Goal: Check status: Check status

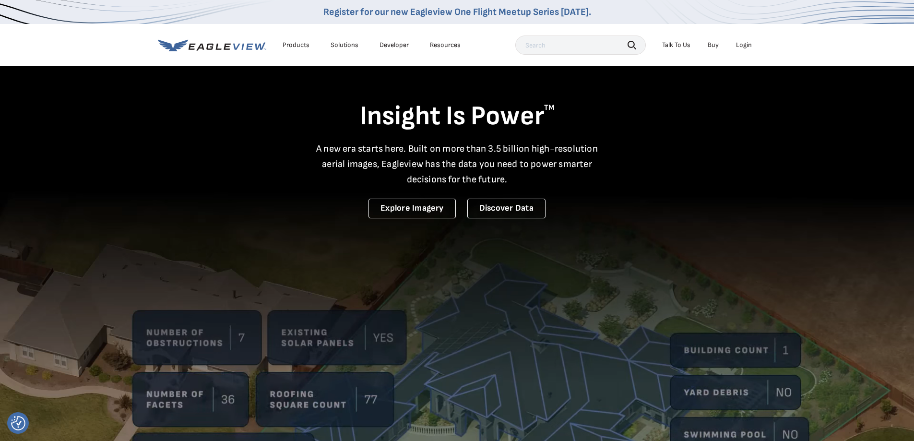
click at [746, 45] on div "Login" at bounding box center [744, 45] width 16 height 9
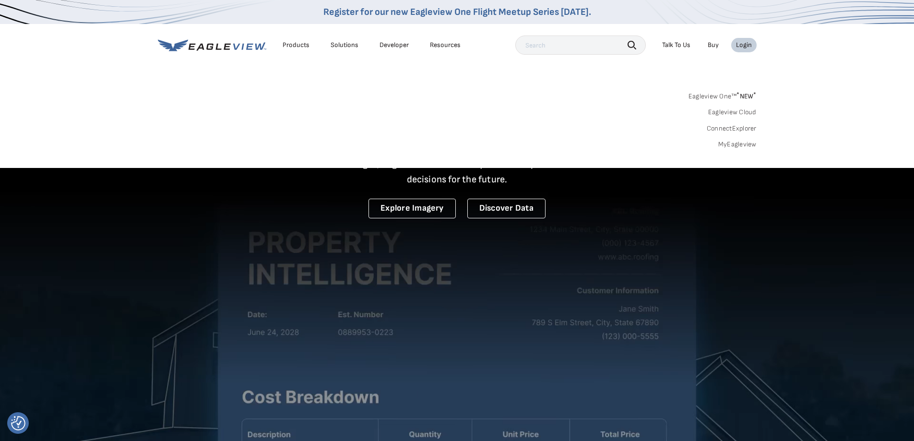
click at [740, 143] on link "MyEagleview" at bounding box center [737, 144] width 38 height 9
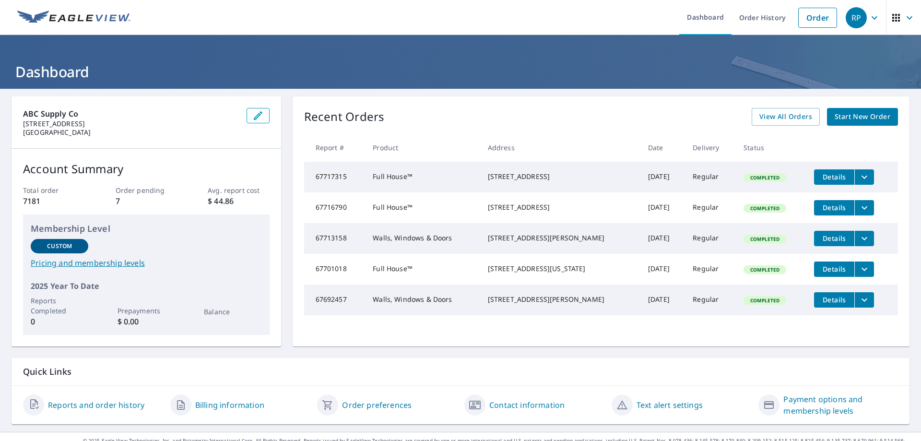
click at [893, 19] on icon "button" at bounding box center [896, 18] width 12 height 12
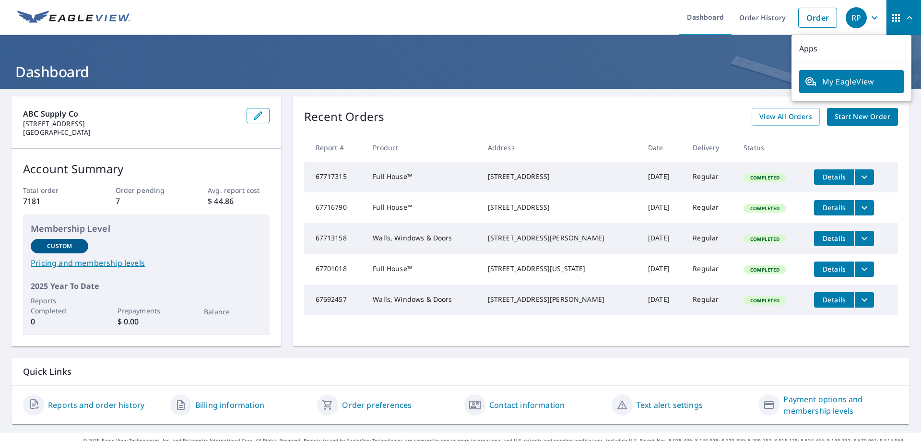
click at [667, 79] on h1 "Dashboard" at bounding box center [461, 72] width 898 height 20
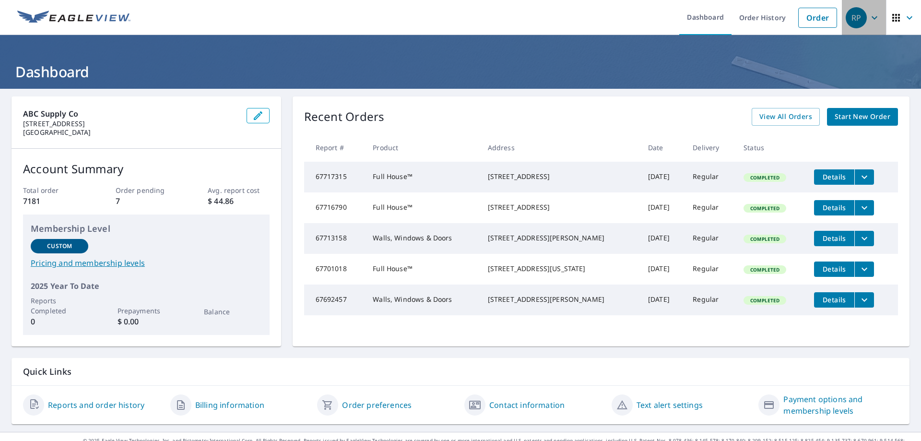
click at [869, 16] on icon "button" at bounding box center [875, 18] width 12 height 12
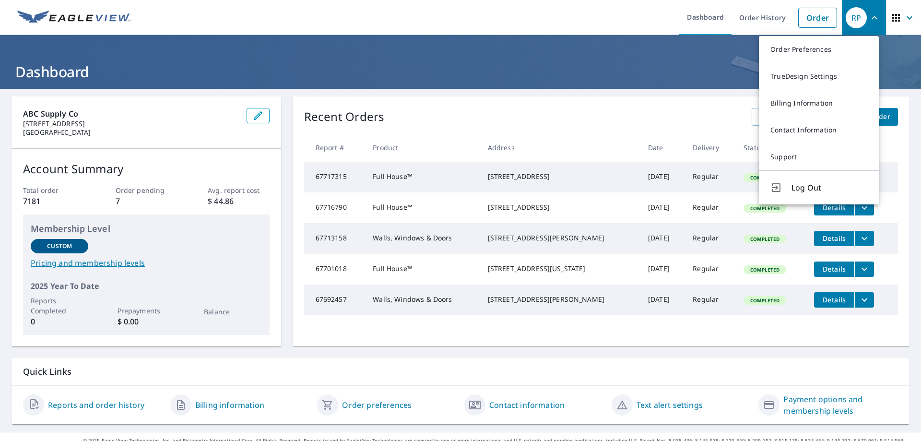
click at [670, 66] on h1 "Dashboard" at bounding box center [461, 72] width 898 height 20
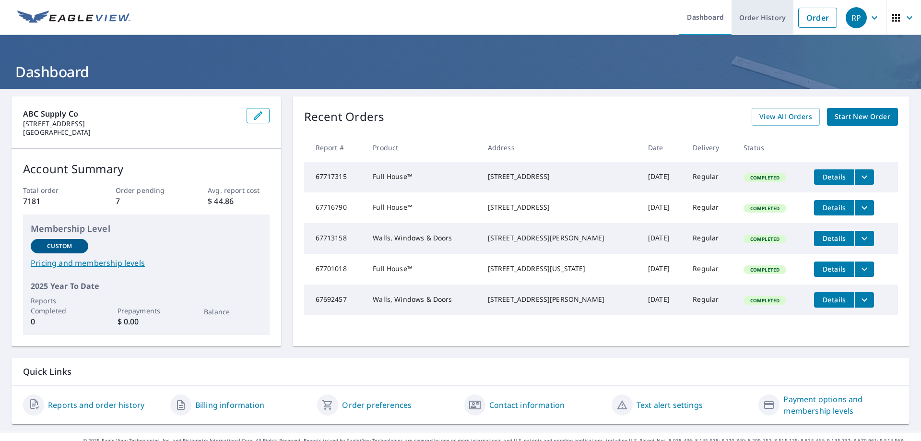
click at [748, 17] on link "Order History" at bounding box center [762, 17] width 62 height 35
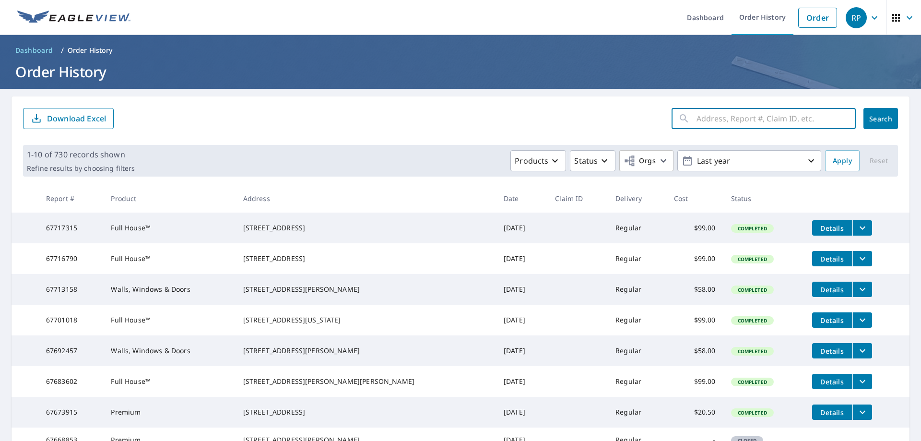
click at [699, 119] on input "text" at bounding box center [775, 118] width 159 height 27
type input "55668168"
click button "Search" at bounding box center [880, 118] width 35 height 21
